Goal: Find specific page/section: Find specific page/section

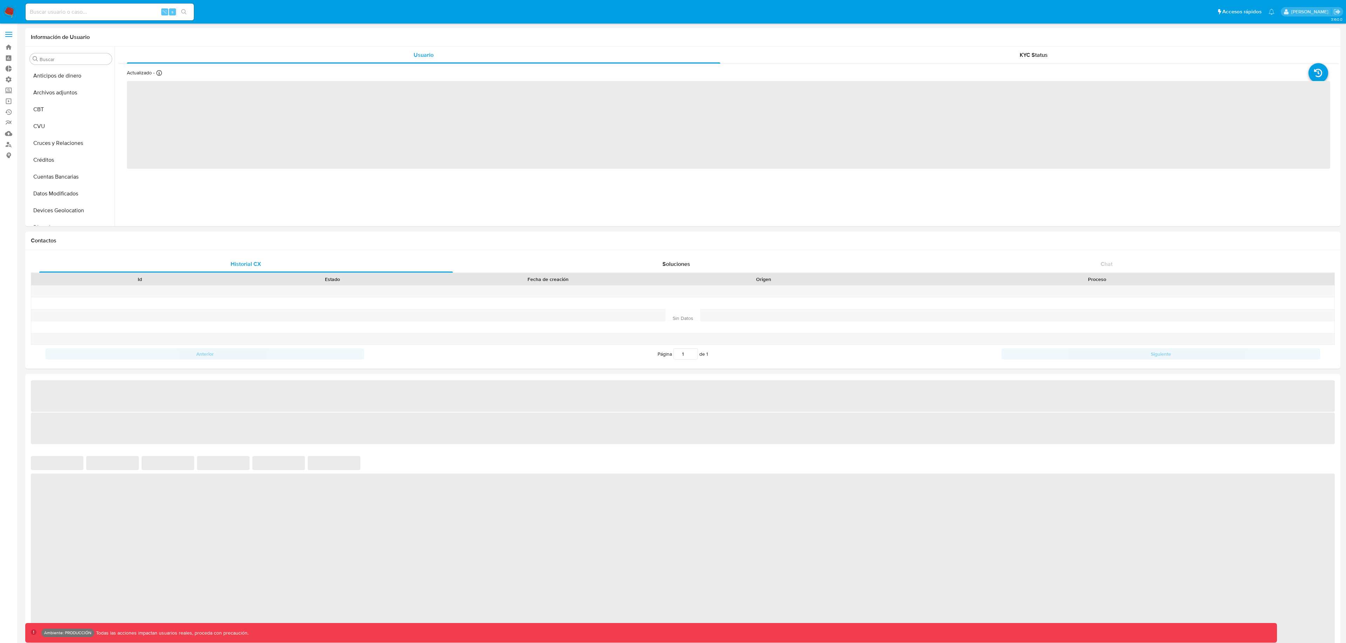
scroll to position [330, 0]
select select "10"
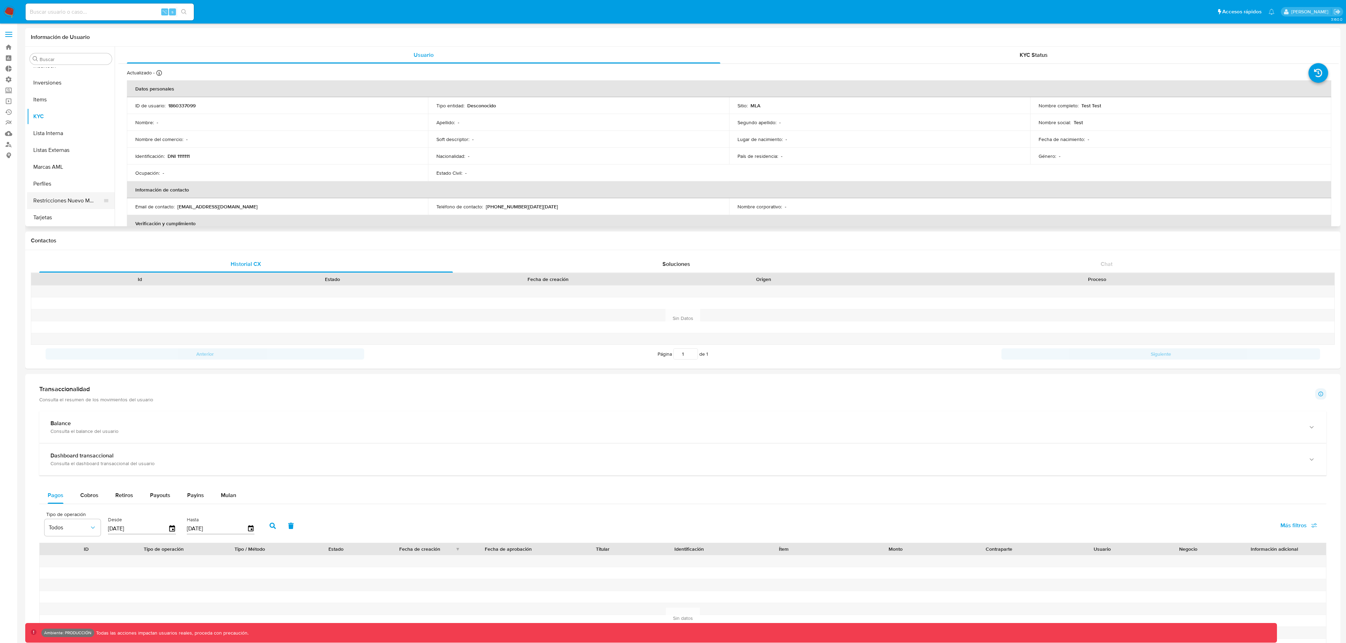
click at [60, 199] on button "Restricciones Nuevo Mundo" at bounding box center [68, 200] width 82 height 17
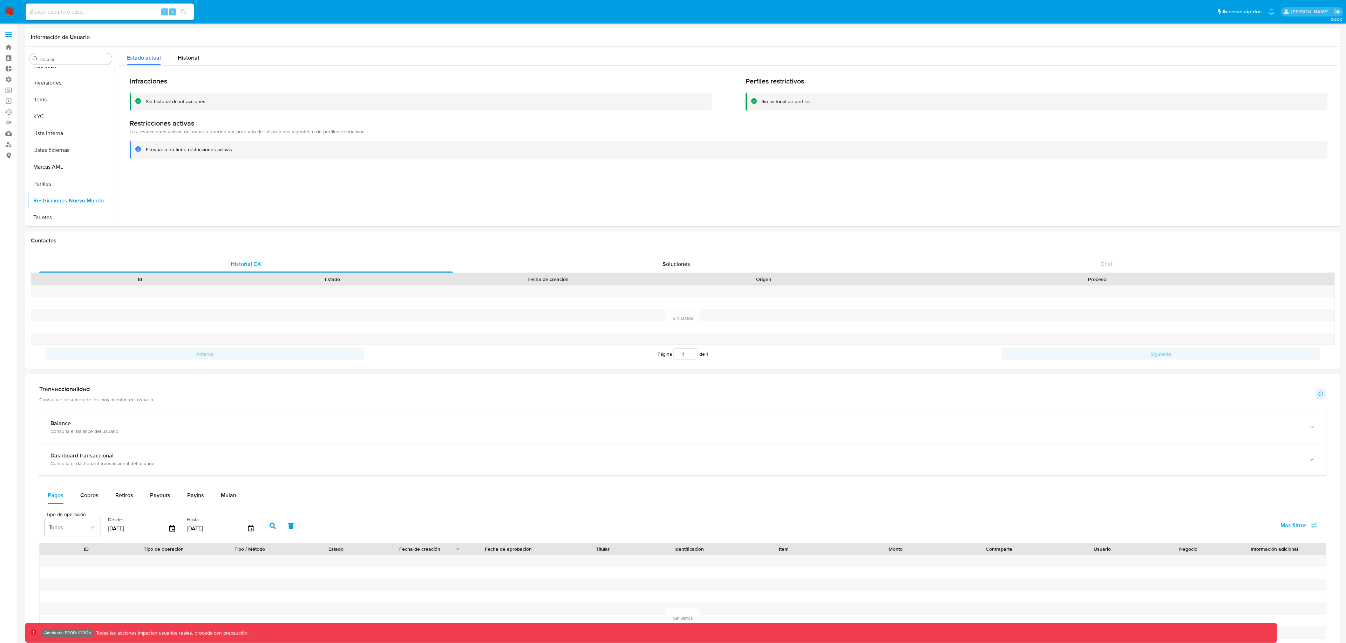
click at [106, 9] on input at bounding box center [110, 11] width 168 height 9
paste input "curl --location '[URL][DOMAIN_NAME]' \ --header 'X-Caller-Scopes: admin' \ --he…"
type input "curl --location '[URL][DOMAIN_NAME]' \ --header 'X-Caller-Scopes: admin' \ --he…"
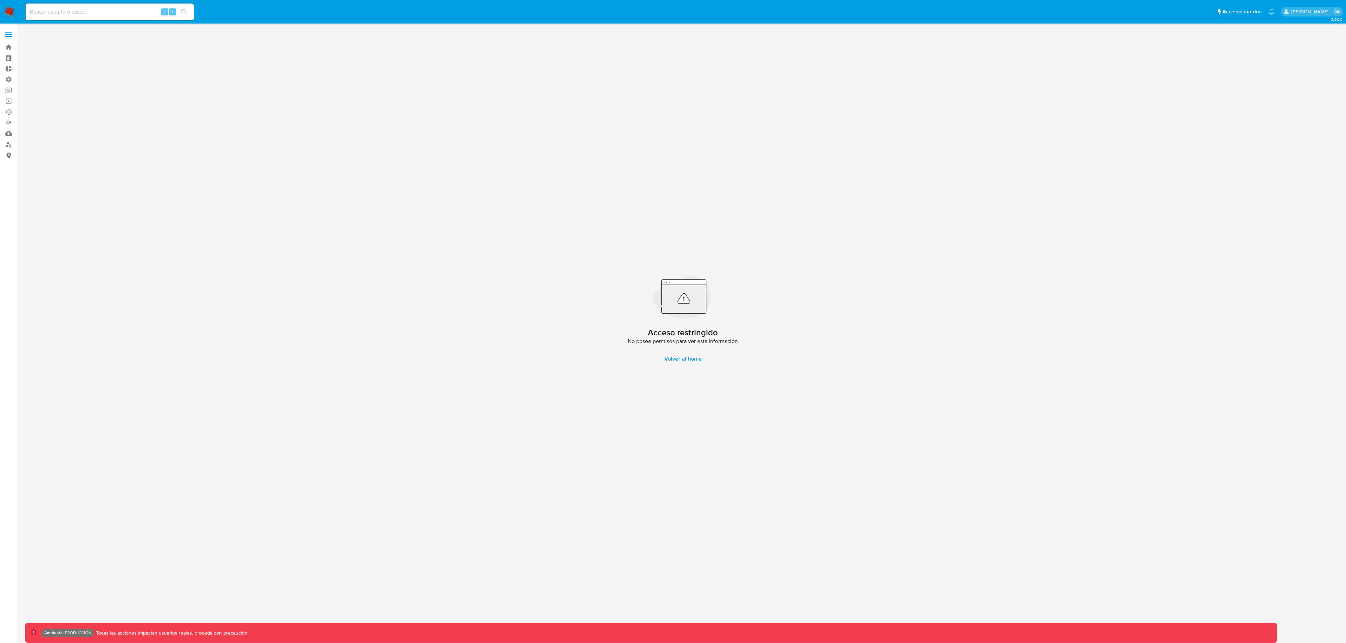
click at [116, 13] on input at bounding box center [110, 11] width 168 height 9
paste input "2679810985"
type input "2679810985"
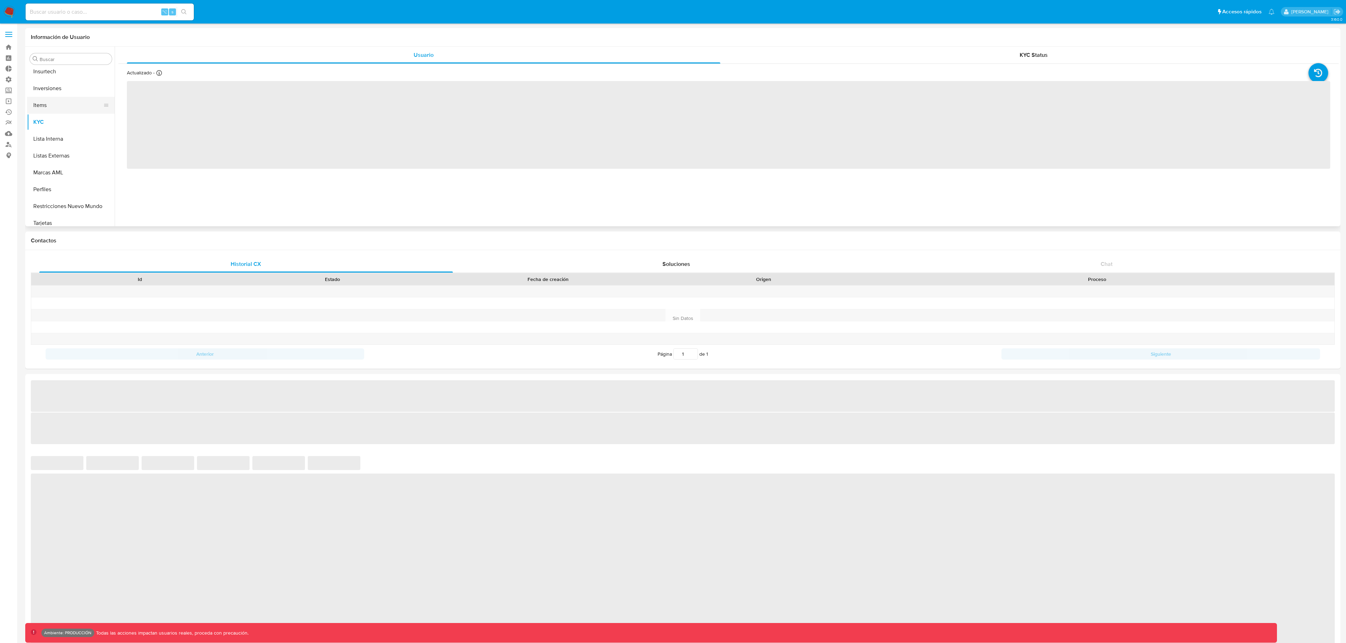
scroll to position [330, 0]
select select "10"
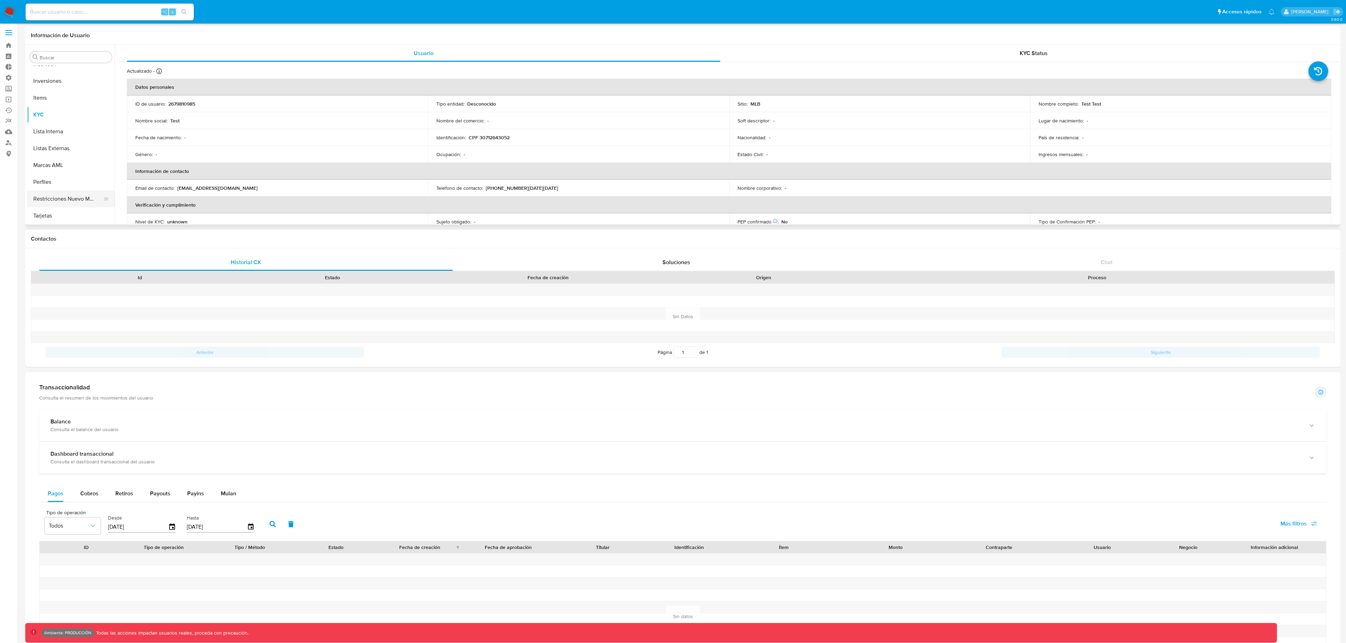
scroll to position [2, 0]
click at [62, 195] on button "Restricciones Nuevo Mundo" at bounding box center [68, 198] width 82 height 17
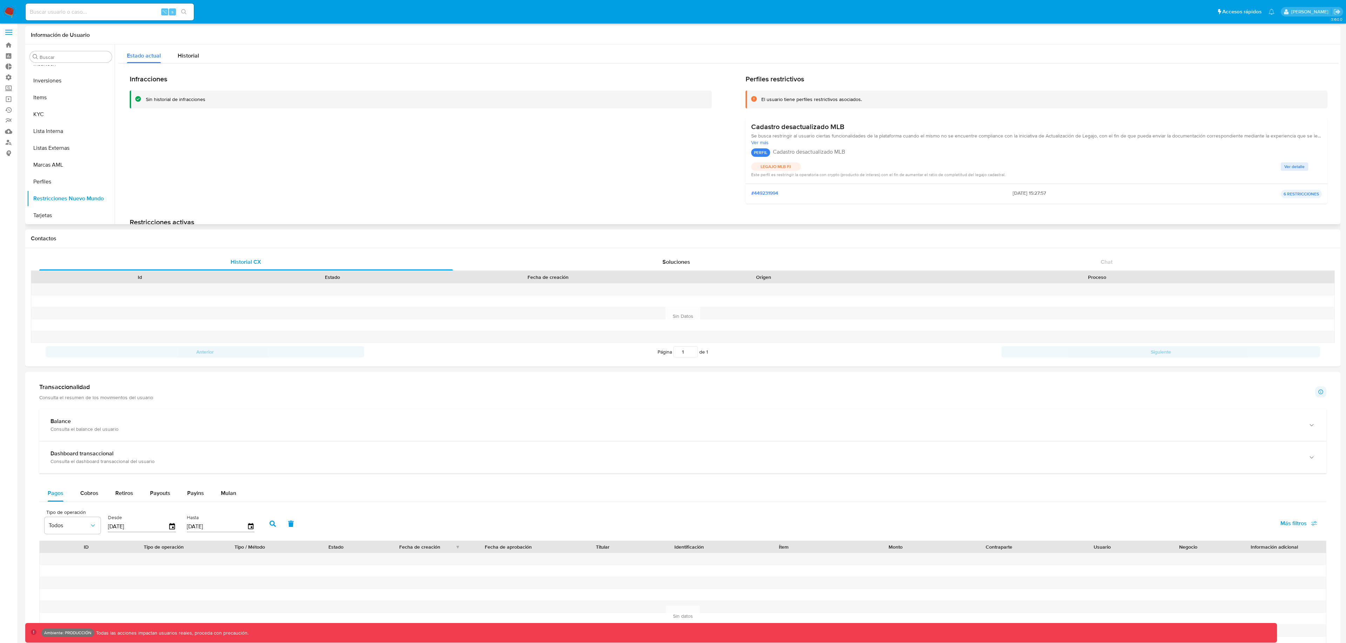
click at [1292, 168] on span "Ver detalle" at bounding box center [1294, 166] width 20 height 7
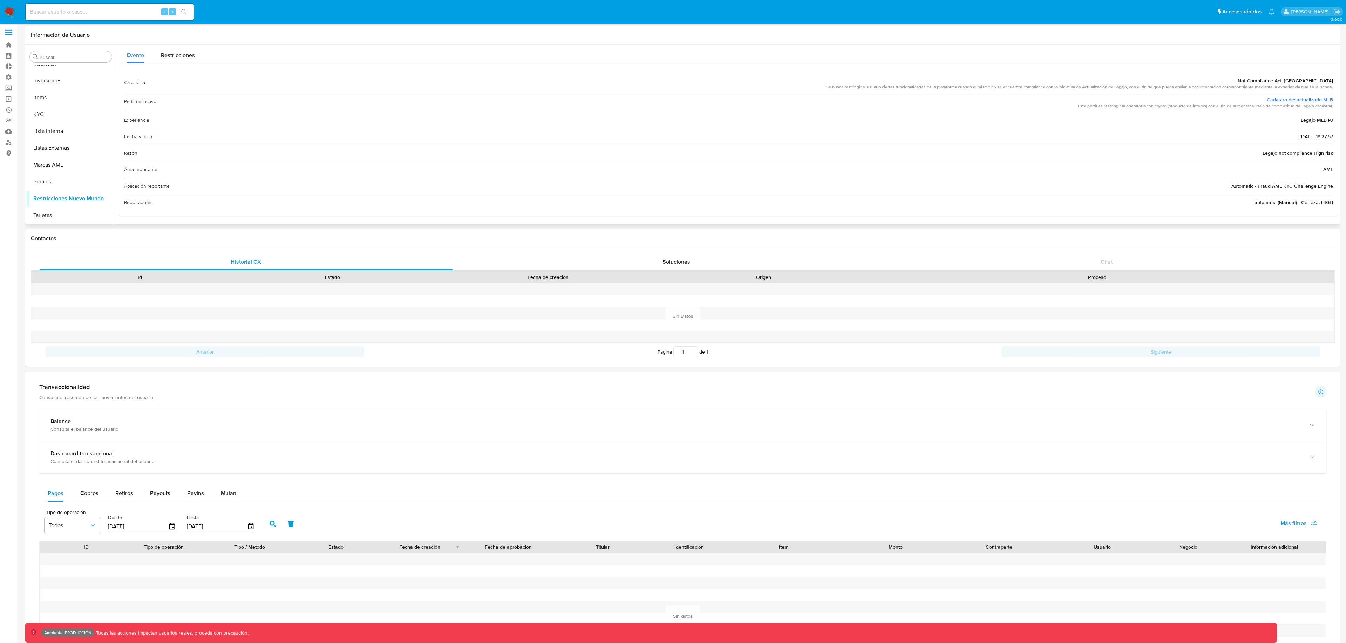
scroll to position [12, 0]
